Goal: Navigation & Orientation: Find specific page/section

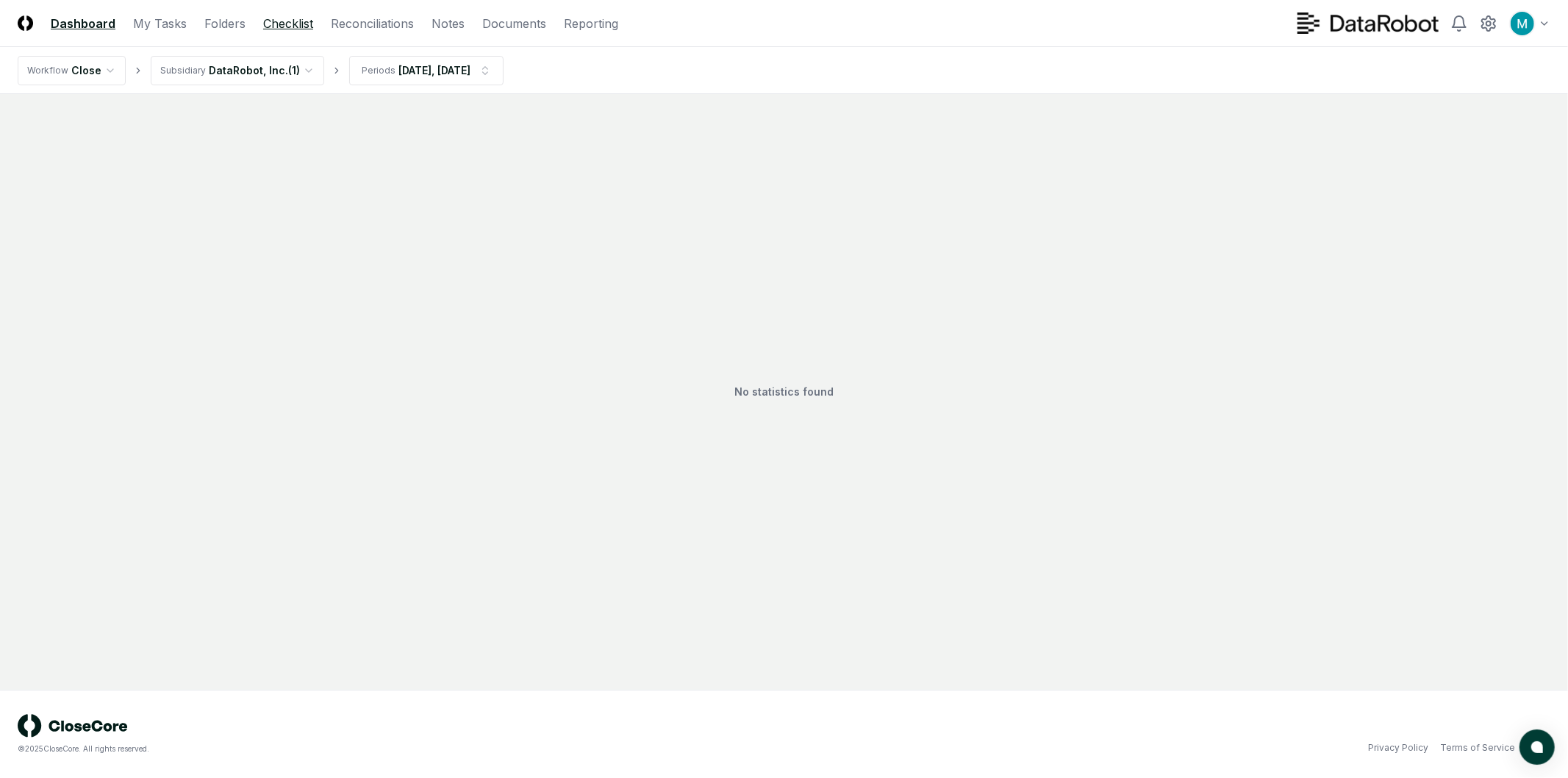
click at [290, 28] on link "Checklist" at bounding box center [288, 23] width 50 height 17
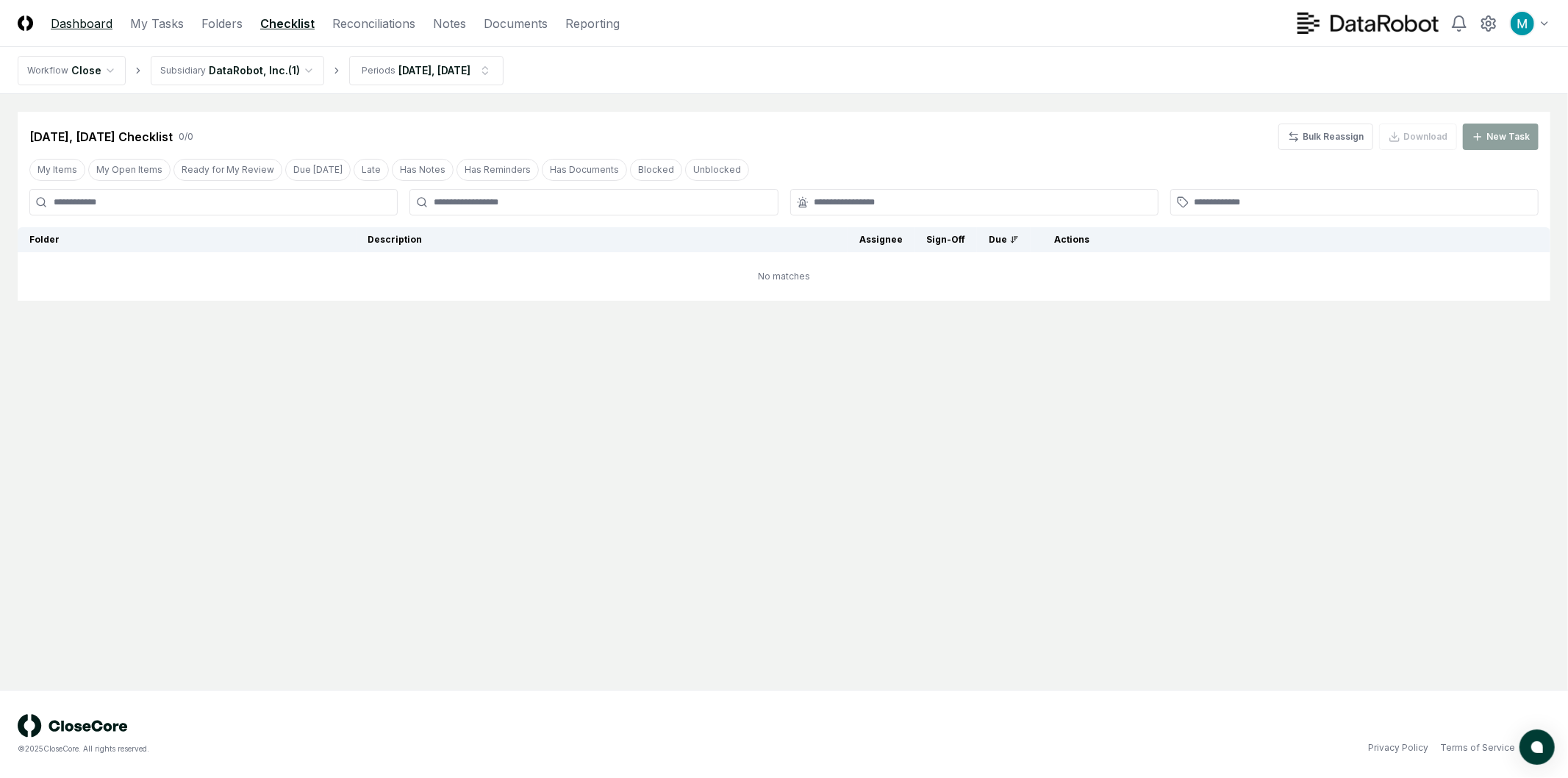
click at [85, 24] on link "Dashboard" at bounding box center [82, 23] width 62 height 17
